Goal: Check status: Check status

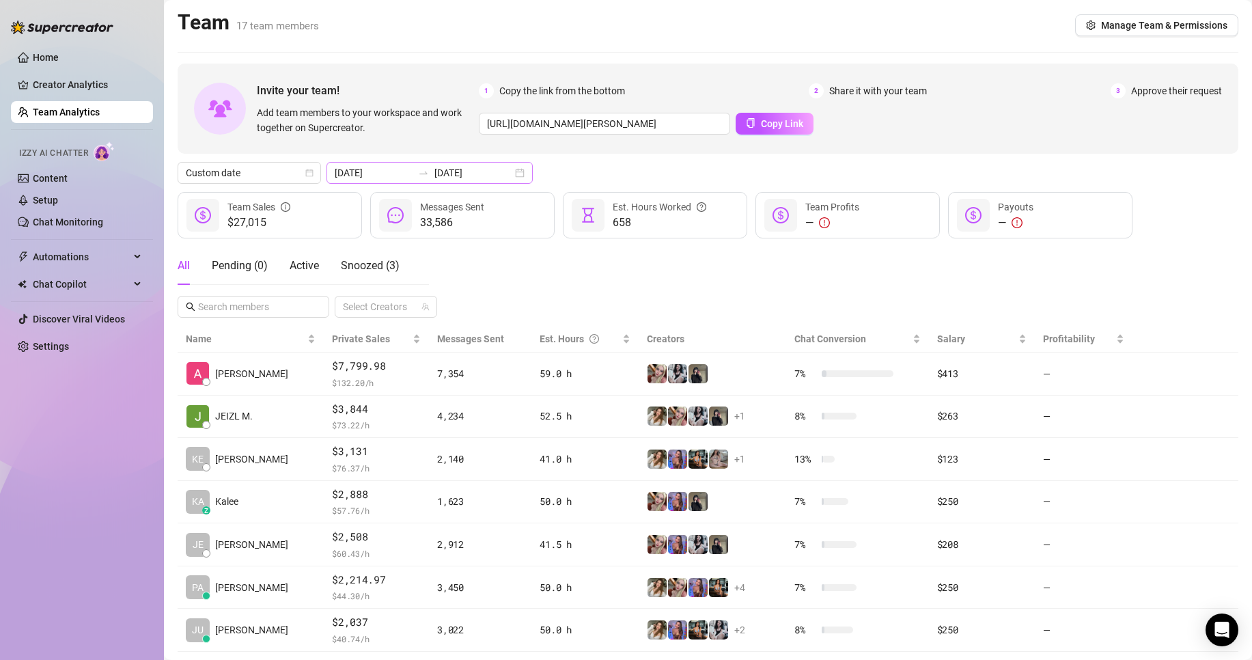
click at [420, 173] on icon "swap-right" at bounding box center [423, 172] width 11 height 11
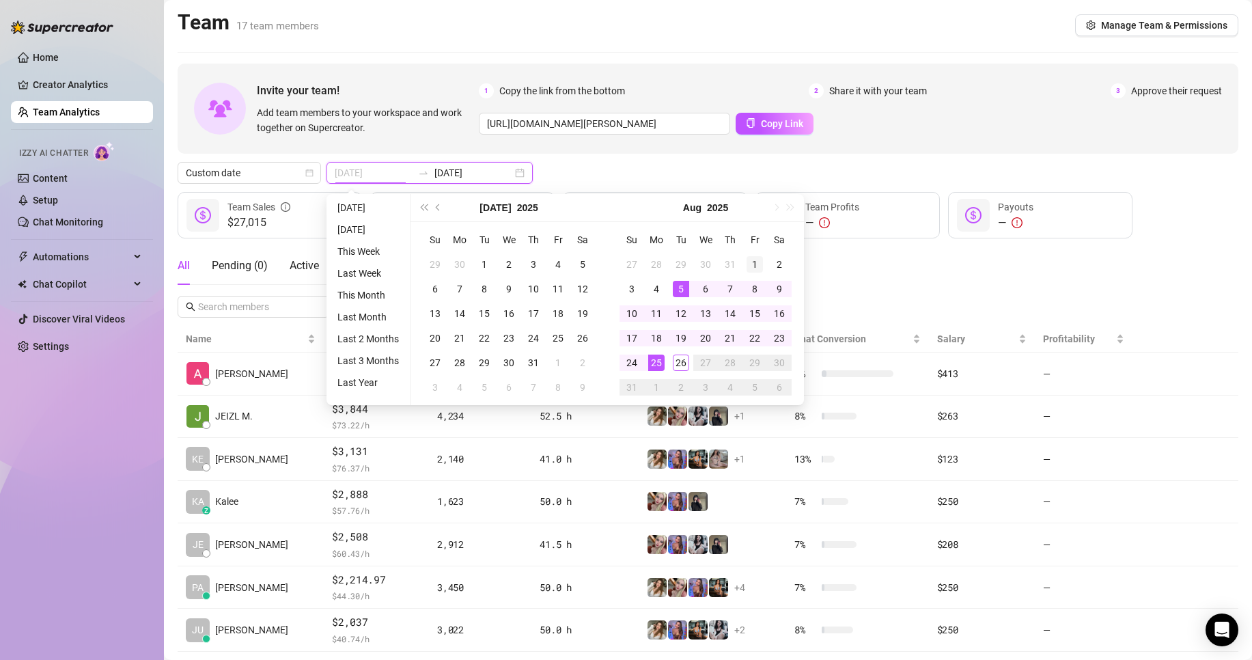
type input "[DATE]"
click at [747, 266] on div "1" at bounding box center [755, 264] width 16 height 16
type input "[DATE]"
click at [685, 366] on div "26" at bounding box center [681, 362] width 16 height 16
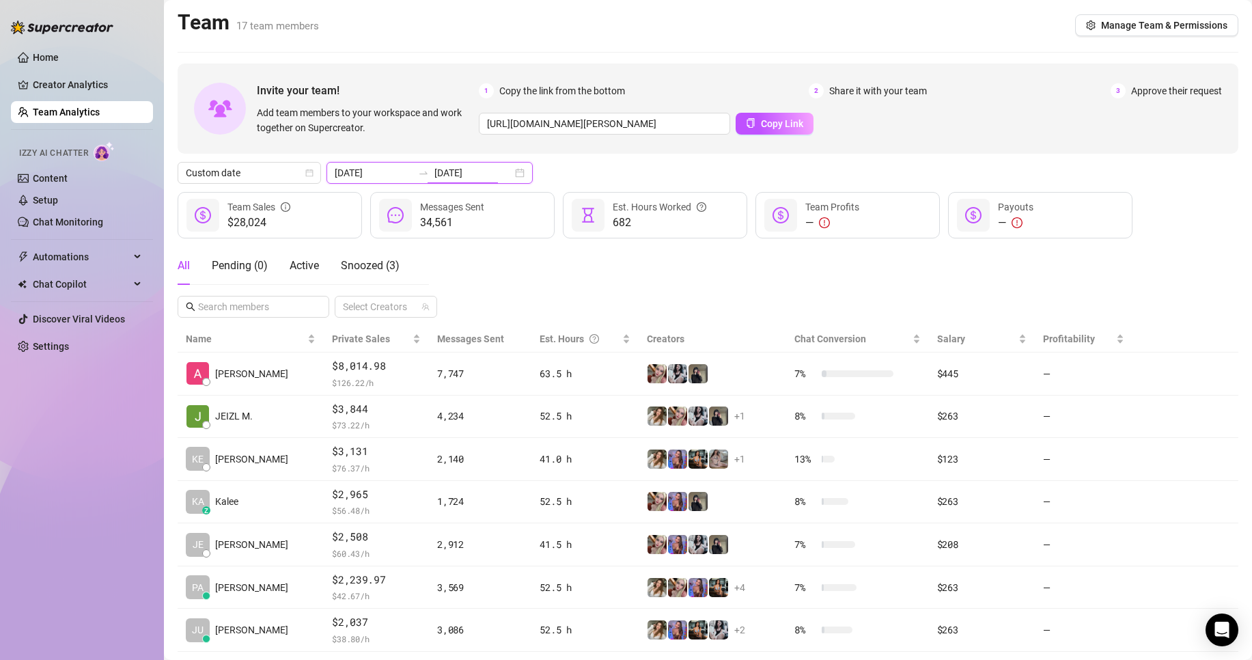
click at [465, 167] on input "[DATE]" at bounding box center [473, 172] width 78 height 15
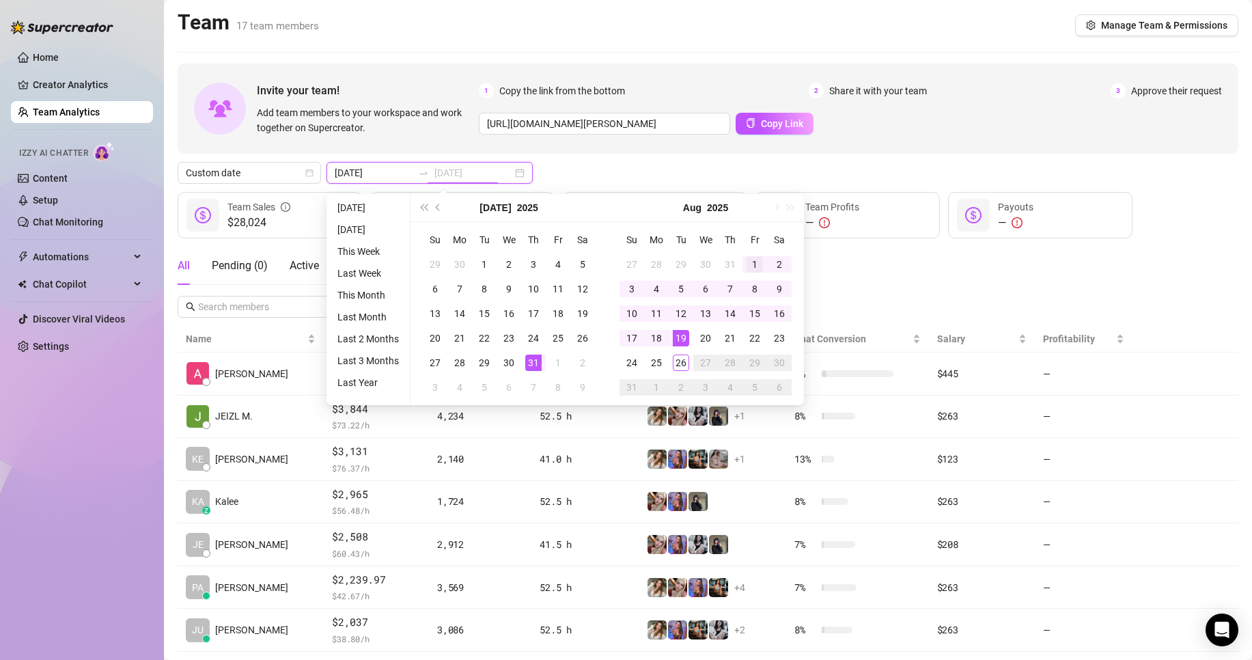
type input "[DATE]"
click at [749, 258] on div "1" at bounding box center [755, 264] width 16 height 16
click at [687, 365] on div "26" at bounding box center [681, 362] width 16 height 16
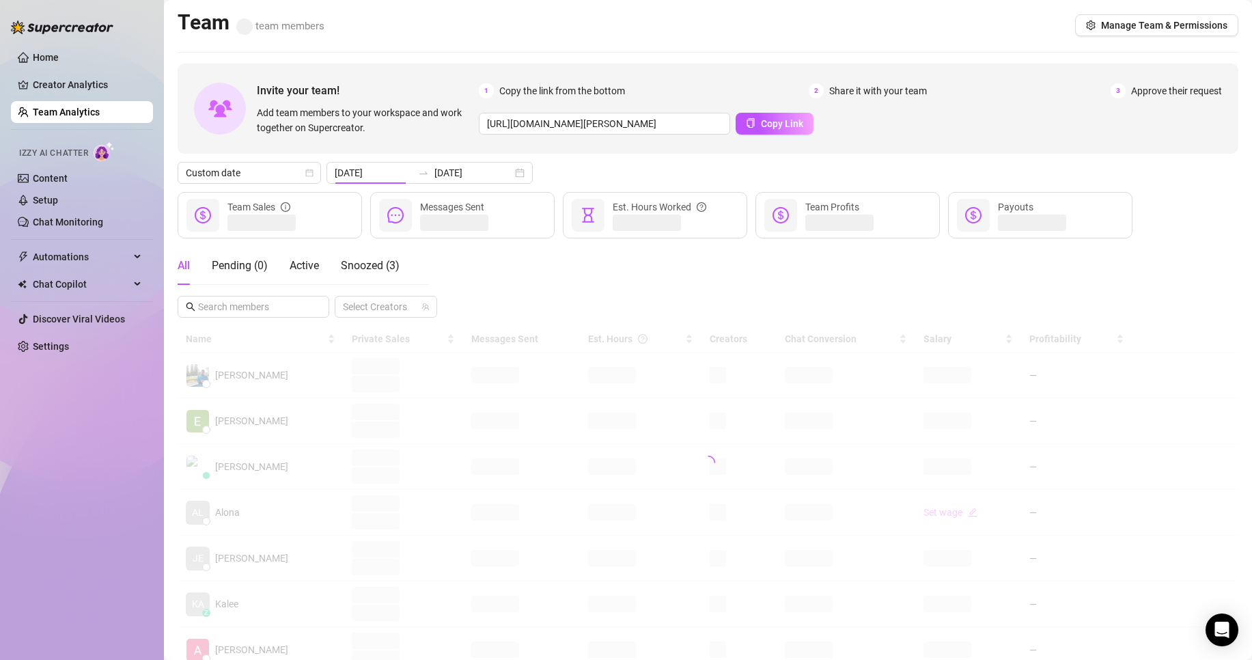
type input "[DATE]"
